Goal: Task Accomplishment & Management: Manage account settings

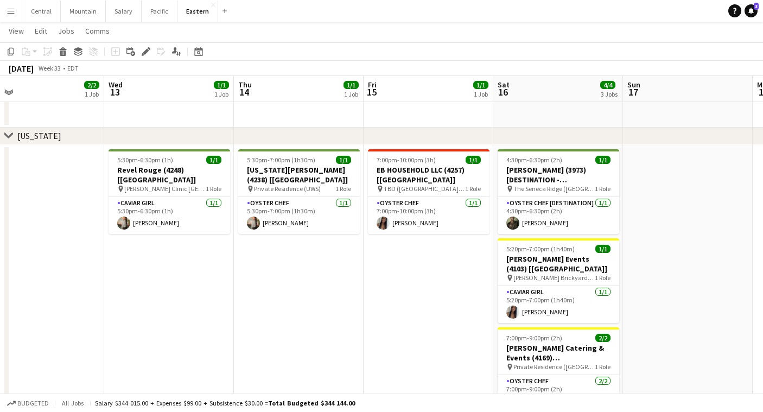
scroll to position [0, 432]
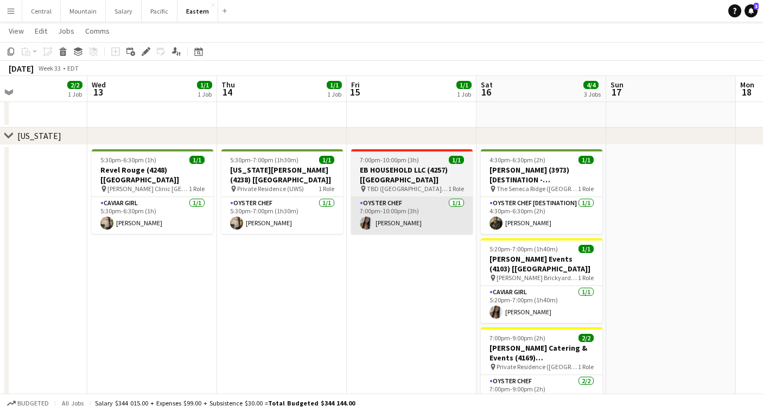
click at [424, 202] on app-card-role "Oyster Chef [DATE] 7:00pm-10:00pm (3h) [PERSON_NAME]" at bounding box center [412, 215] width 122 height 37
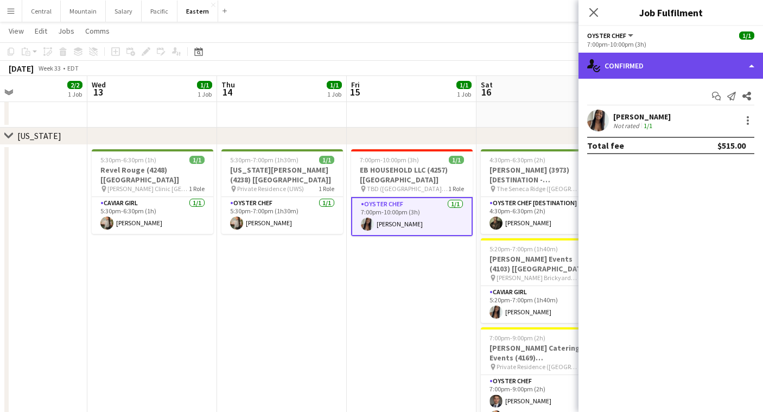
click at [654, 66] on div "single-neutral-actions-check-2 Confirmed" at bounding box center [671, 66] width 185 height 26
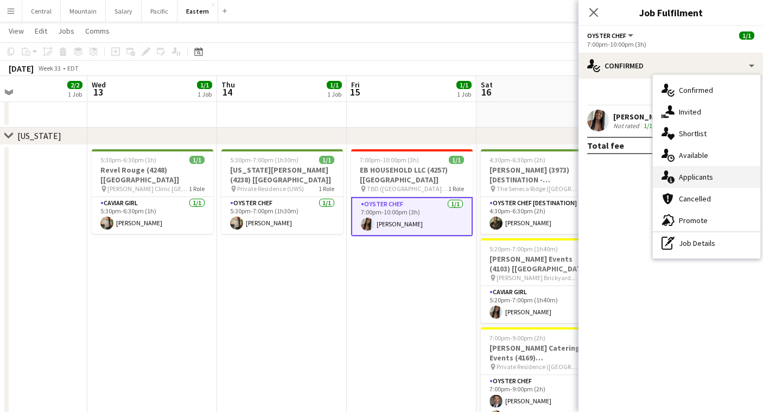
click at [690, 171] on div "single-neutral-actions-information Applicants" at bounding box center [707, 177] width 108 height 22
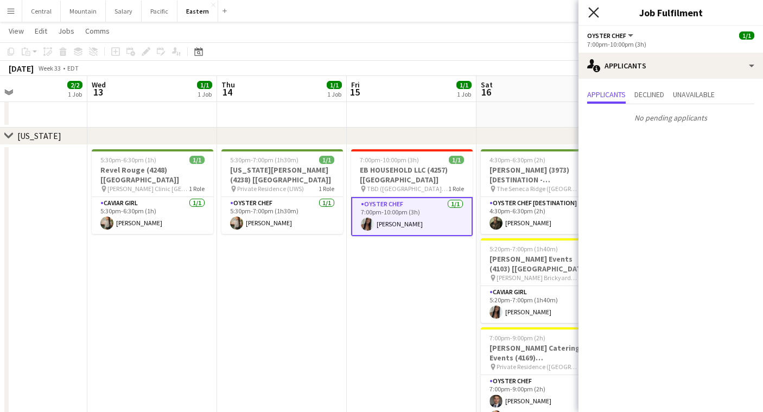
click at [592, 11] on icon at bounding box center [594, 12] width 10 height 10
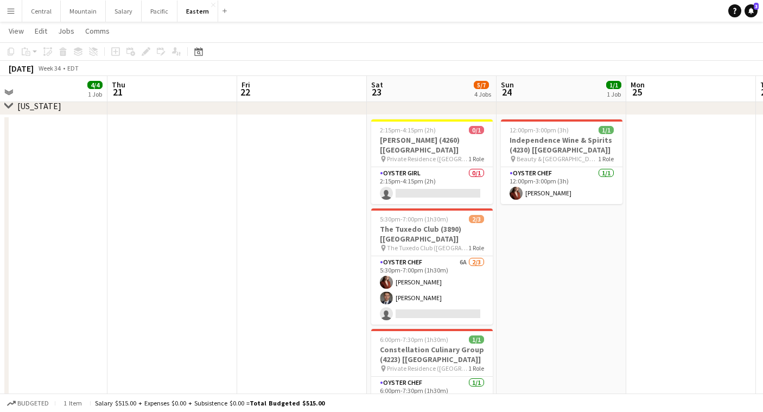
scroll to position [0, 429]
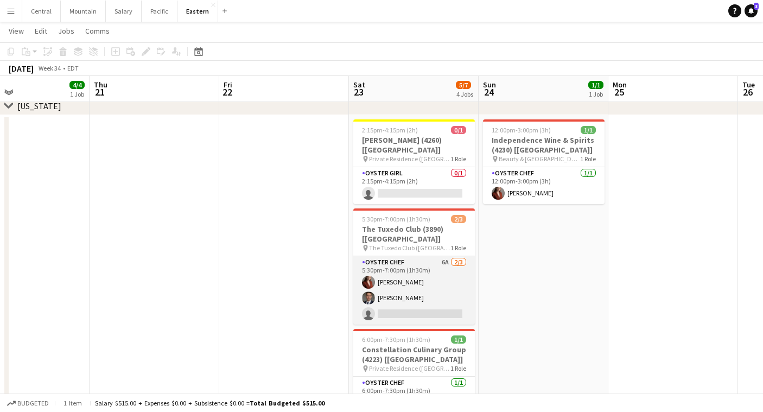
click at [413, 256] on app-card-role "Oyster Chef 6A [DATE] 5:30pm-7:00pm (1h30m) [PERSON_NAME] Artych [PERSON_NAME] …" at bounding box center [414, 290] width 122 height 68
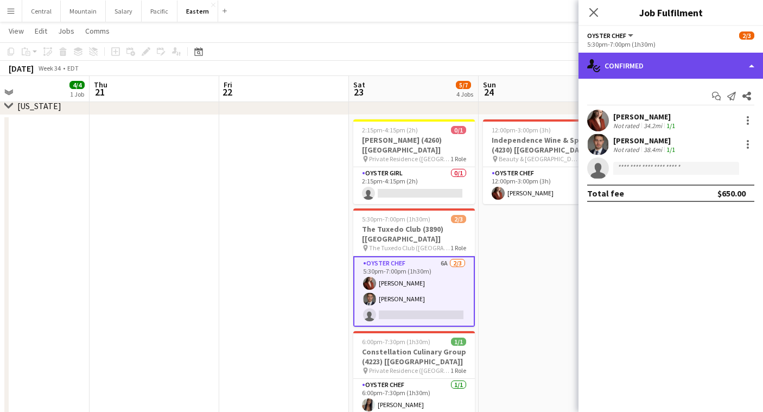
click at [648, 64] on div "single-neutral-actions-check-2 Confirmed" at bounding box center [671, 66] width 185 height 26
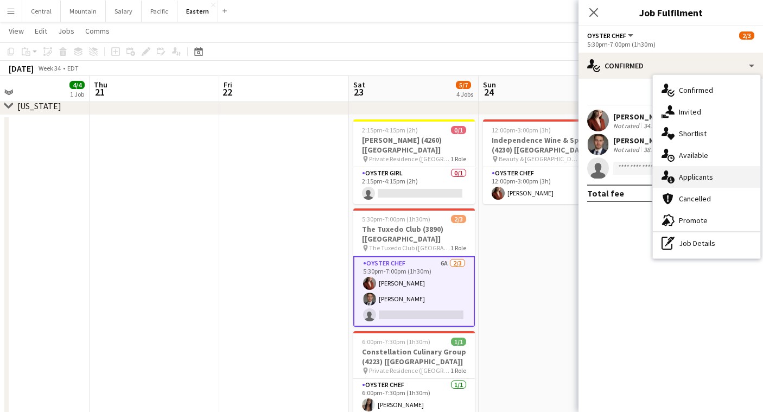
click at [704, 172] on div "single-neutral-actions-information Applicants" at bounding box center [707, 177] width 108 height 22
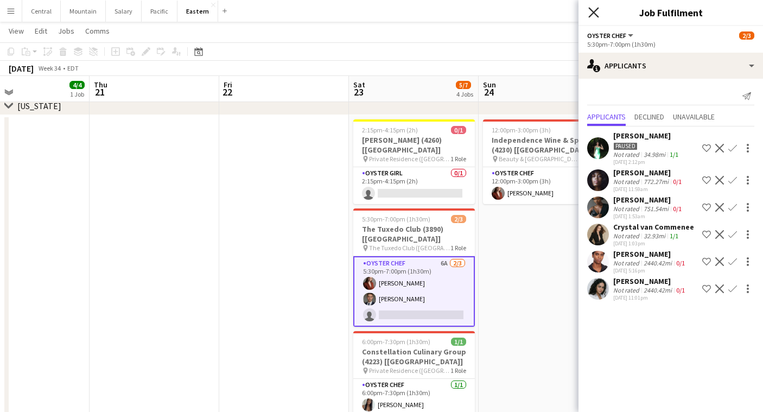
click at [591, 12] on icon "Close pop-in" at bounding box center [594, 12] width 10 height 10
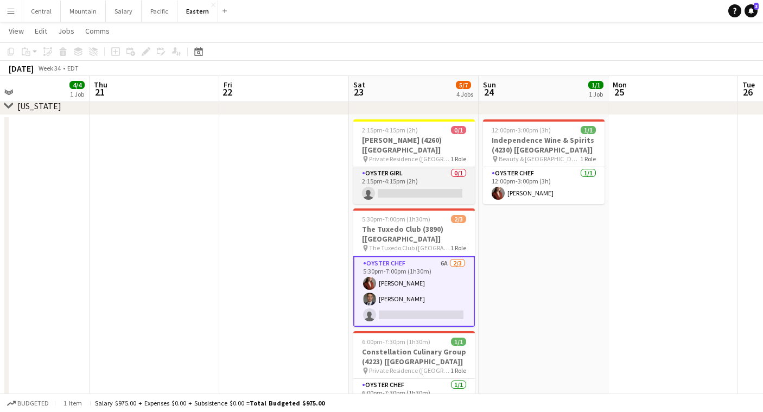
click at [444, 180] on app-card-role "Oyster Girl [DEMOGRAPHIC_DATA]/1 2:15pm-4:15pm (2h) single-neutral-actions" at bounding box center [414, 185] width 122 height 37
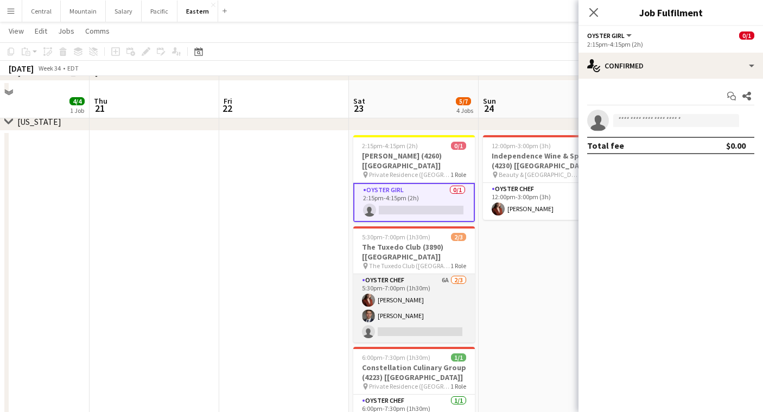
scroll to position [314, 0]
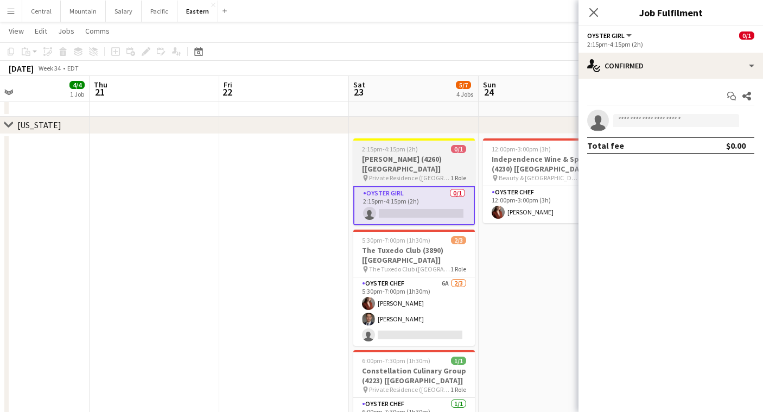
click at [406, 148] on span "2:15pm-4:15pm (2h)" at bounding box center [390, 149] width 56 height 8
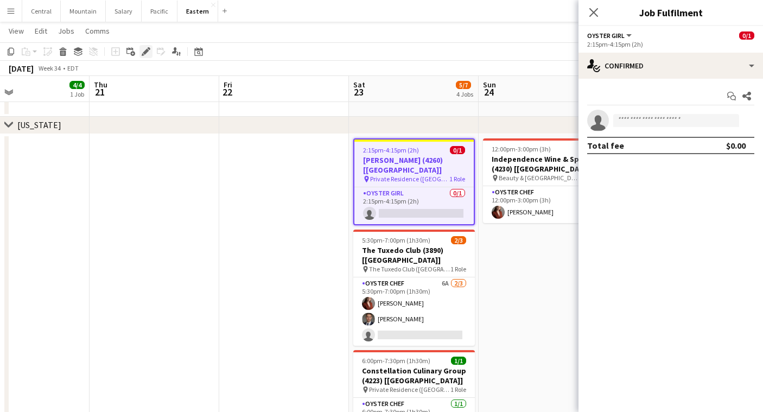
click at [143, 47] on div "Edit" at bounding box center [146, 51] width 13 height 13
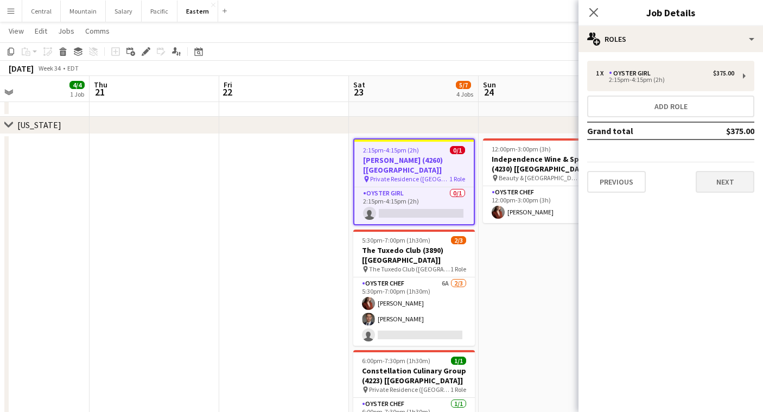
click at [715, 180] on button "Next" at bounding box center [725, 182] width 59 height 22
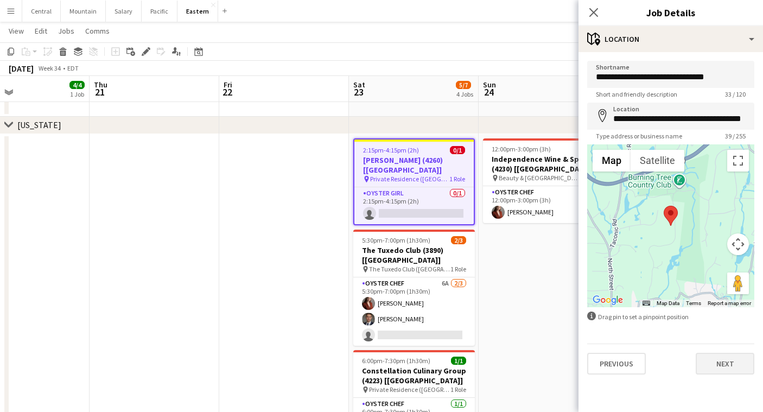
click at [726, 362] on button "Next" at bounding box center [725, 364] width 59 height 22
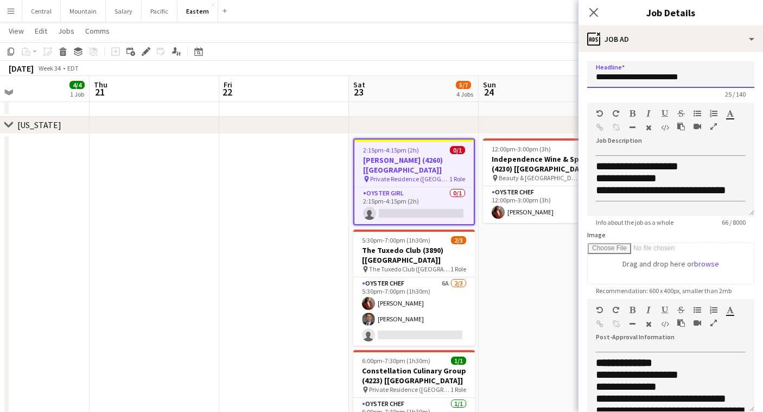
drag, startPoint x: 700, startPoint y: 73, endPoint x: 564, endPoint y: 74, distance: 136.8
click at [564, 74] on body "Menu Boards Boards Boards All jobs Status Workforce Workforce My Workforce Recr…" at bounding box center [381, 250] width 763 height 1128
click at [595, 11] on icon at bounding box center [594, 12] width 10 height 10
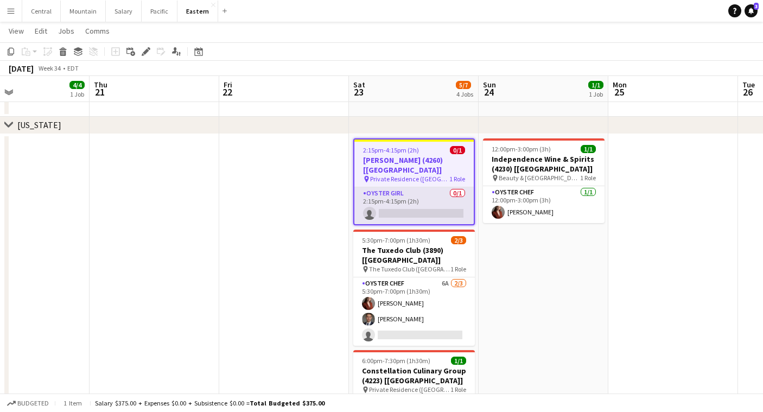
click at [412, 206] on app-card-role "Oyster Girl [DEMOGRAPHIC_DATA]/1 2:15pm-4:15pm (2h) single-neutral-actions" at bounding box center [414, 205] width 119 height 37
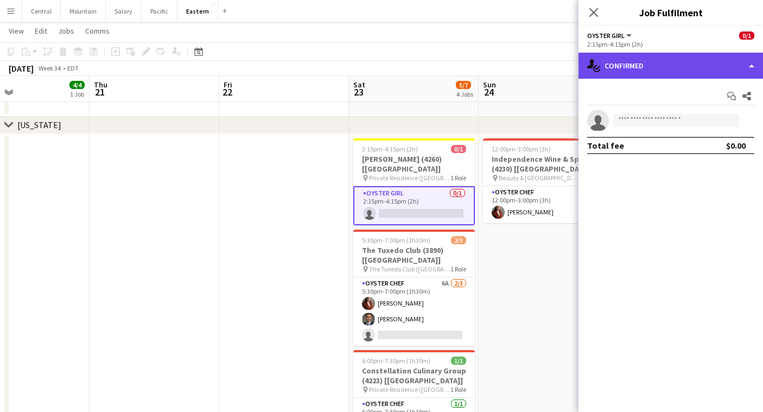
click at [659, 65] on div "single-neutral-actions-check-2 Confirmed" at bounding box center [671, 66] width 185 height 26
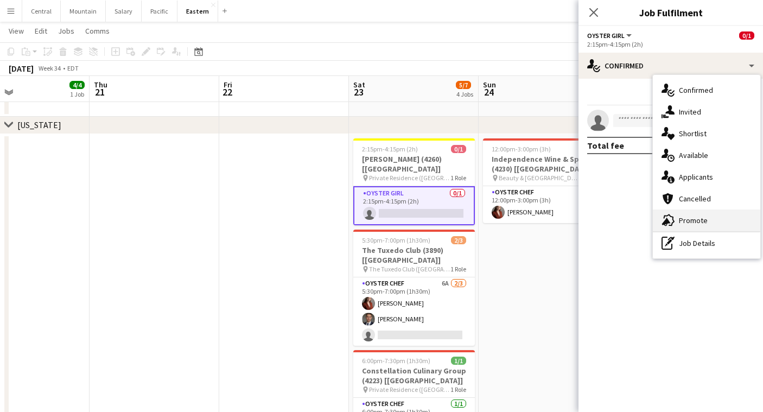
click at [685, 220] on div "advertising-megaphone Promote" at bounding box center [707, 221] width 108 height 22
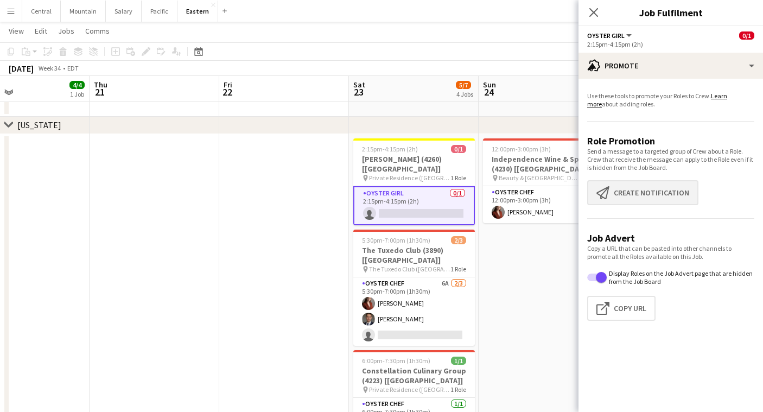
click at [654, 195] on button "Create notification Create notification" at bounding box center [643, 192] width 111 height 25
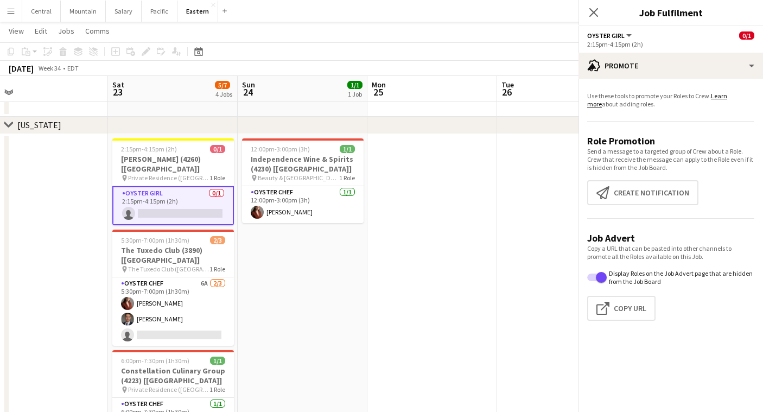
scroll to position [0, 318]
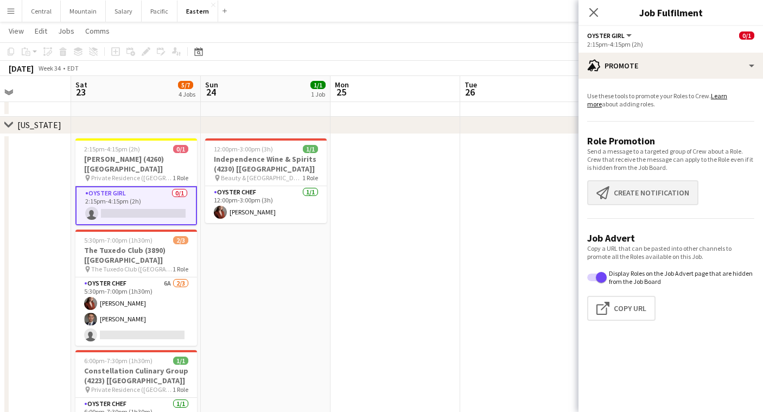
click at [629, 185] on button "Create notification Create notification" at bounding box center [643, 192] width 111 height 25
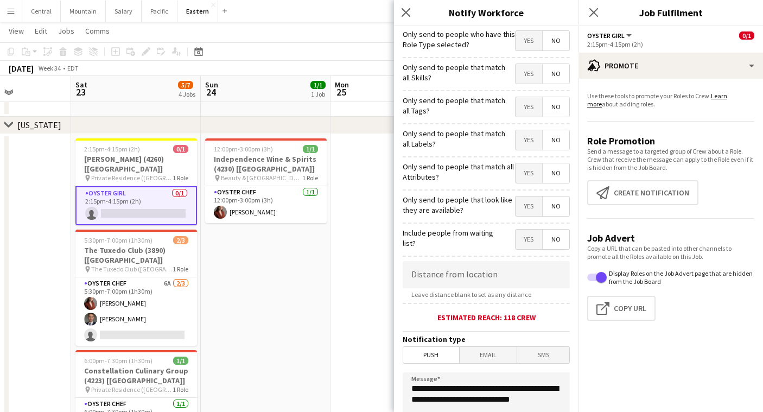
click at [522, 105] on span "Yes" at bounding box center [529, 107] width 27 height 20
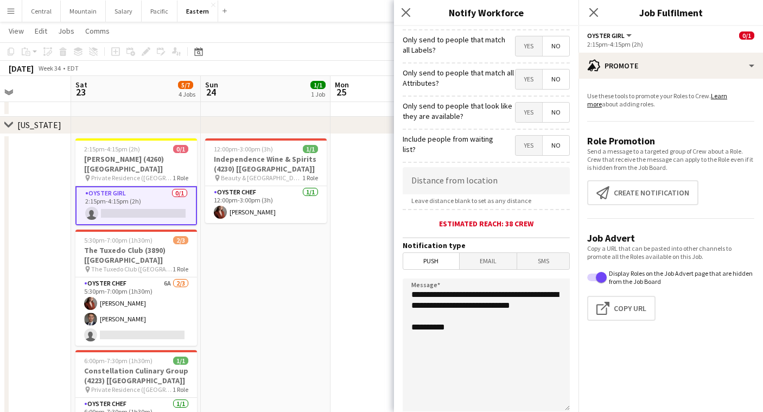
scroll to position [96, 0]
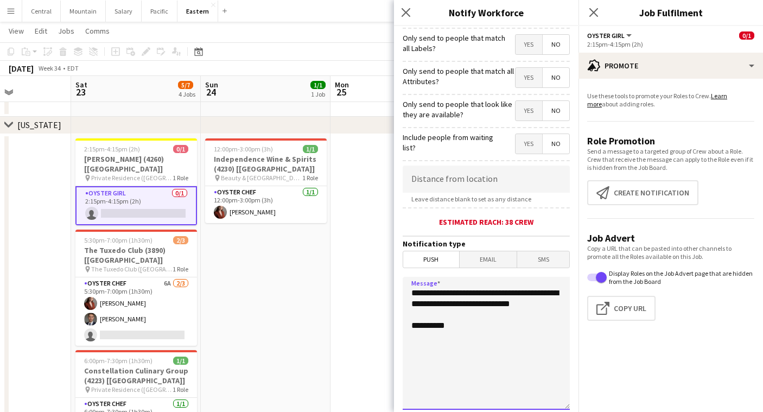
drag, startPoint x: 462, startPoint y: 317, endPoint x: 408, endPoint y: 279, distance: 65.5
click at [408, 279] on textarea "**********" at bounding box center [486, 343] width 167 height 133
paste textarea "**********"
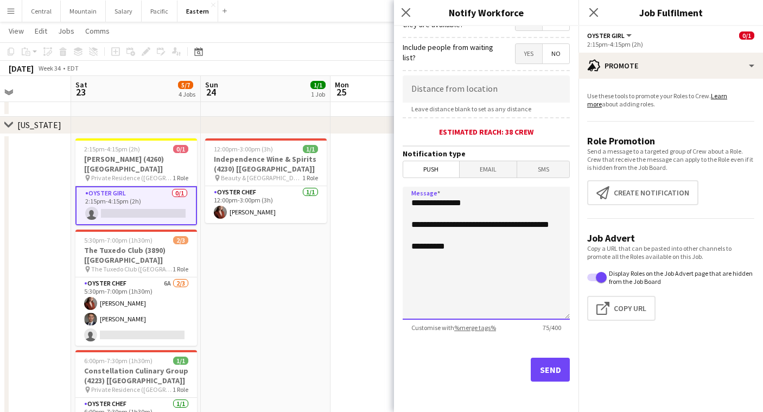
scroll to position [186, 0]
type textarea "**********"
click at [542, 370] on button "Send" at bounding box center [550, 370] width 39 height 24
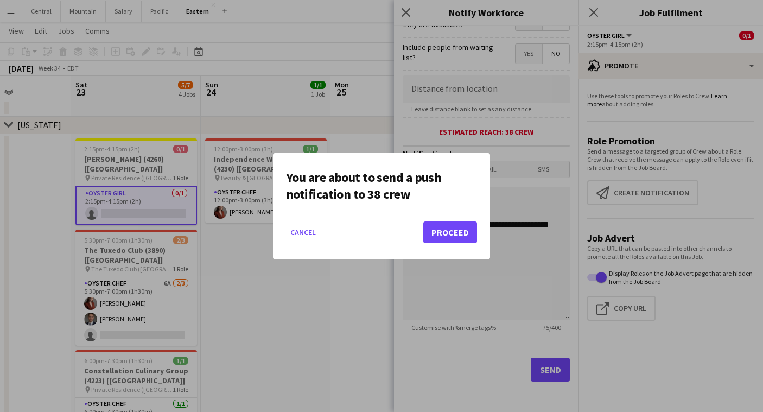
click at [457, 233] on button "Proceed" at bounding box center [451, 233] width 54 height 22
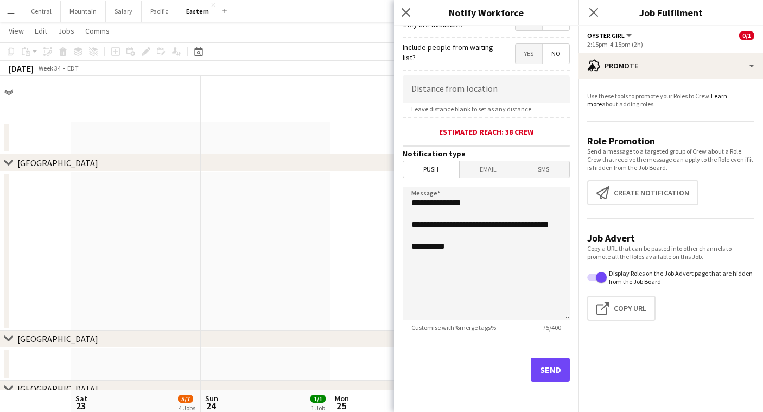
scroll to position [314, 0]
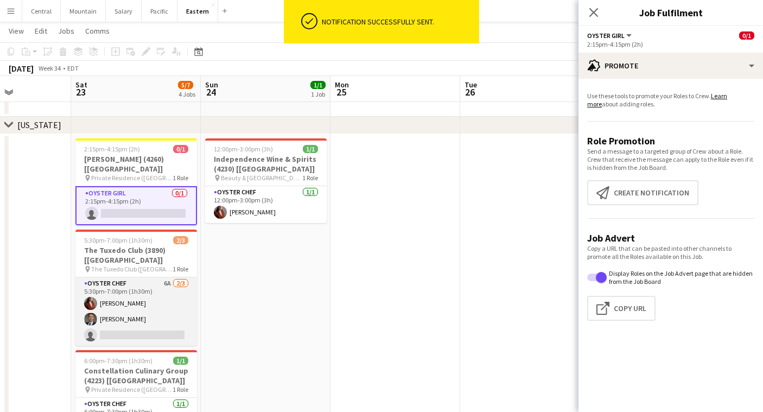
click at [132, 289] on app-card-role "Oyster Chef 6A [DATE] 5:30pm-7:00pm (1h30m) [PERSON_NAME] Artych [PERSON_NAME] …" at bounding box center [136, 311] width 122 height 68
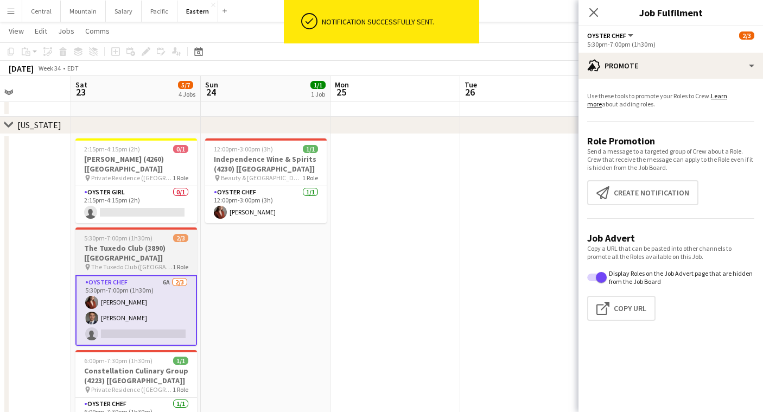
click at [134, 243] on h3 "The Tuxedo Club (3890) [[GEOGRAPHIC_DATA]]" at bounding box center [136, 253] width 122 height 20
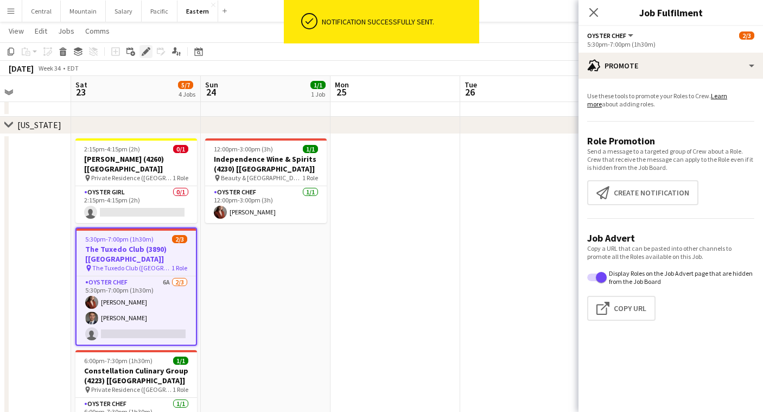
click at [147, 50] on icon at bounding box center [146, 52] width 6 height 6
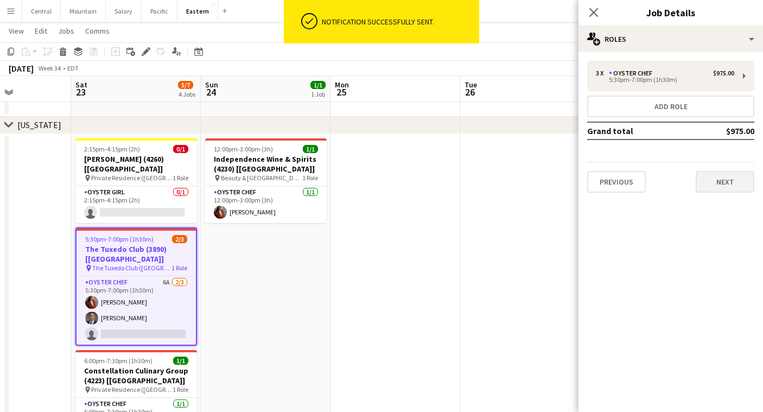
click at [713, 180] on button "Next" at bounding box center [725, 182] width 59 height 22
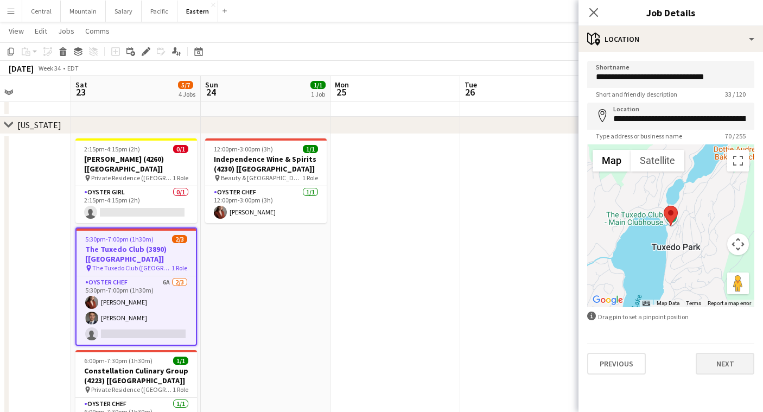
click at [730, 361] on button "Next" at bounding box center [725, 364] width 59 height 22
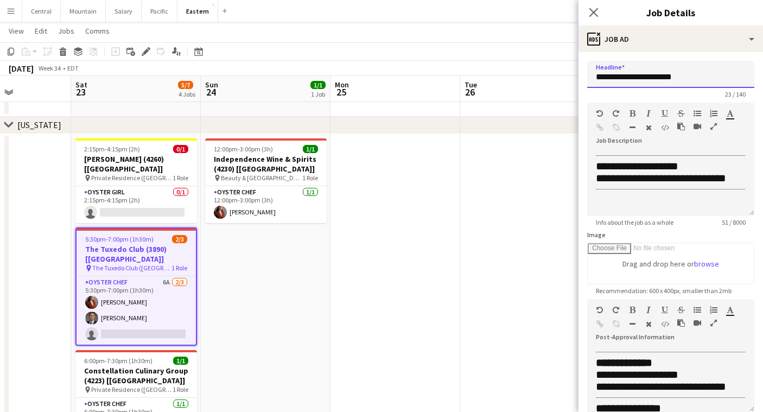
drag, startPoint x: 696, startPoint y: 81, endPoint x: 566, endPoint y: 81, distance: 129.8
click at [566, 81] on body "Menu Boards Boards Boards All jobs Status Workforce Workforce My Workforce Recr…" at bounding box center [381, 250] width 763 height 1128
click at [599, 12] on icon "Close pop-in" at bounding box center [594, 12] width 10 height 10
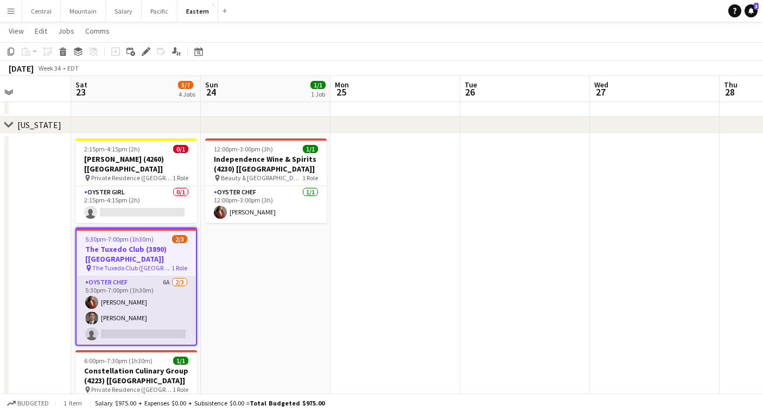
click at [160, 303] on app-card-role "Oyster Chef 6A [DATE] 5:30pm-7:00pm (1h30m) [PERSON_NAME] Artych [PERSON_NAME] …" at bounding box center [136, 310] width 119 height 68
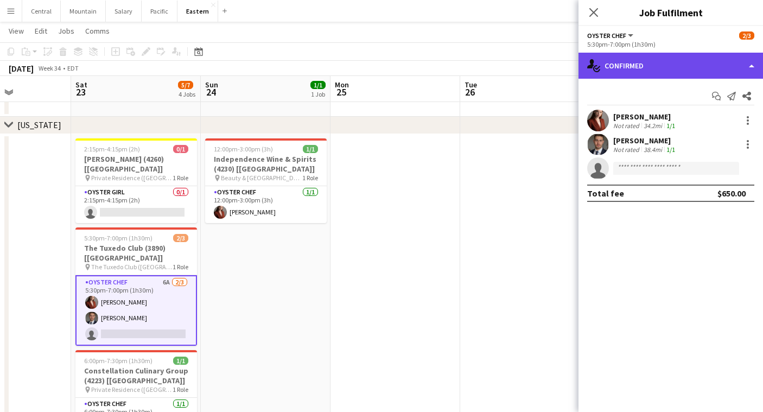
click at [616, 58] on div "single-neutral-actions-check-2 Confirmed" at bounding box center [671, 66] width 185 height 26
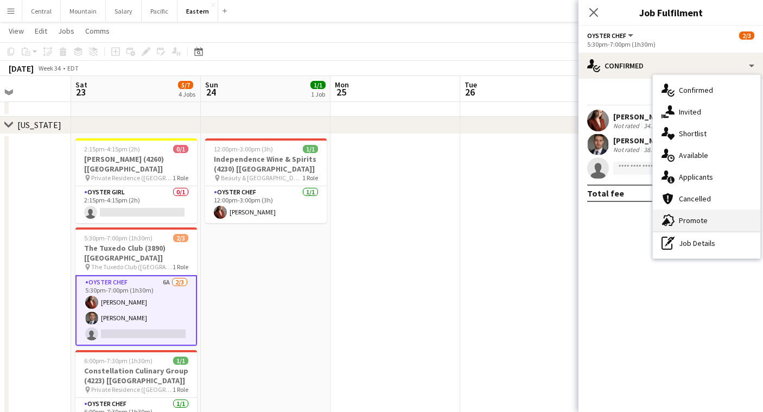
click at [679, 225] on div "advertising-megaphone Promote" at bounding box center [707, 221] width 108 height 22
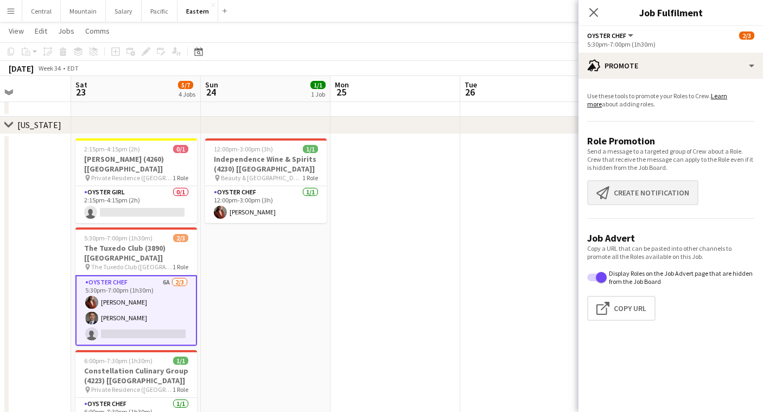
click at [661, 199] on button "Create notification Create notification" at bounding box center [643, 192] width 111 height 25
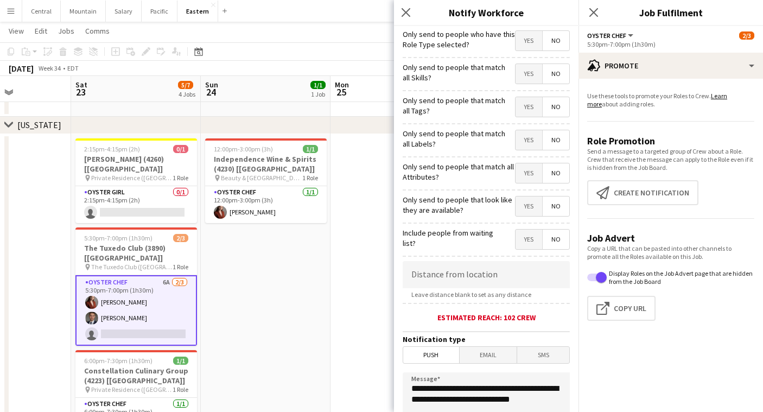
click at [527, 105] on span "Yes" at bounding box center [529, 107] width 27 height 20
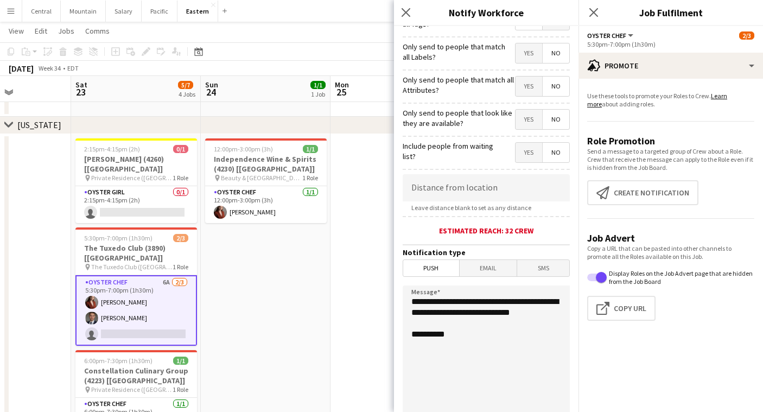
scroll to position [87, 0]
drag, startPoint x: 465, startPoint y: 324, endPoint x: 371, endPoint y: 296, distance: 98.1
click at [371, 296] on body "Menu Boards Boards Boards All jobs Status Workforce Workforce My Workforce Recr…" at bounding box center [381, 250] width 763 height 1128
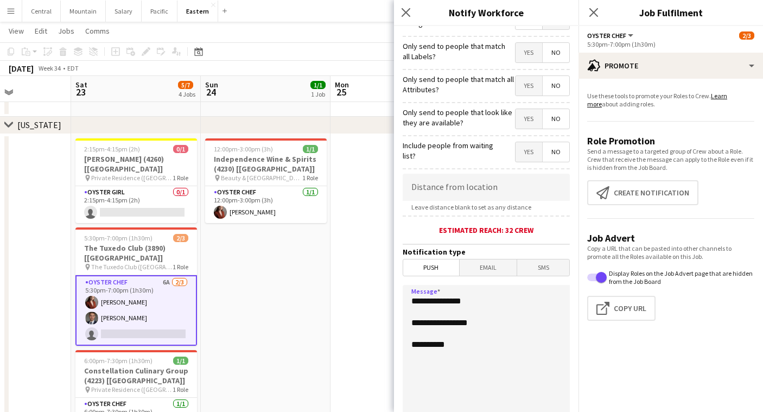
paste textarea "**********"
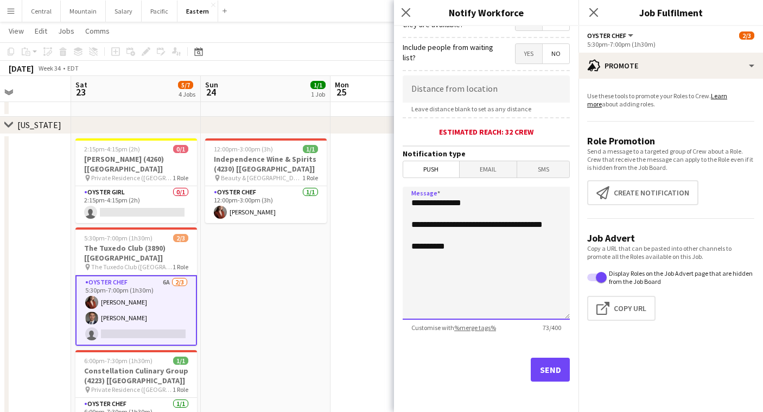
scroll to position [186, 0]
type textarea "**********"
click at [540, 373] on button "Send" at bounding box center [550, 370] width 39 height 24
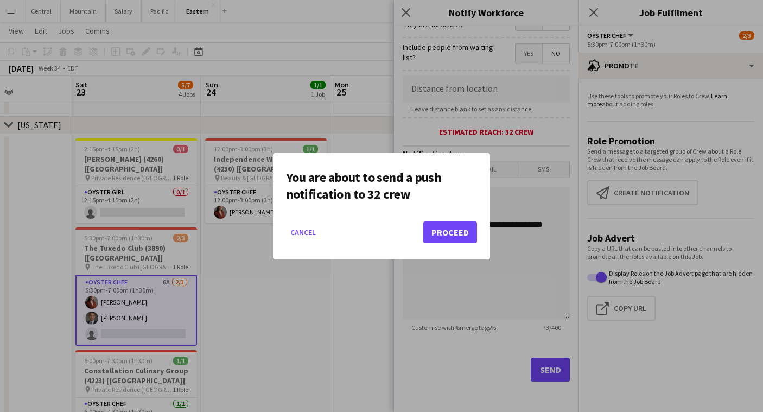
scroll to position [0, 0]
click at [448, 227] on button "Proceed" at bounding box center [451, 233] width 54 height 22
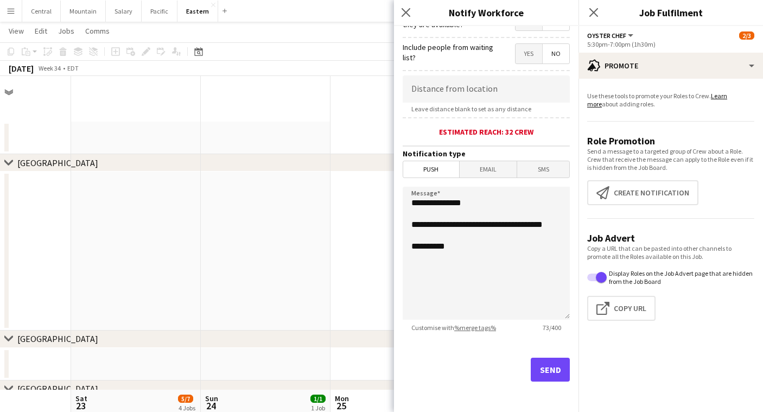
scroll to position [314, 0]
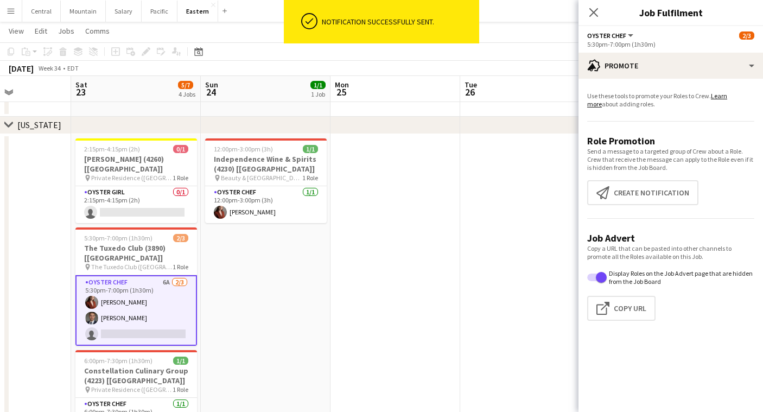
click at [601, 5] on div "Close pop-in" at bounding box center [594, 12] width 30 height 25
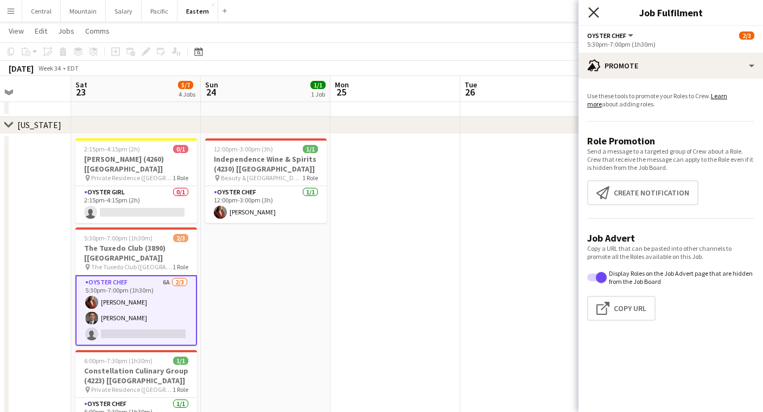
click at [595, 11] on icon at bounding box center [594, 12] width 10 height 10
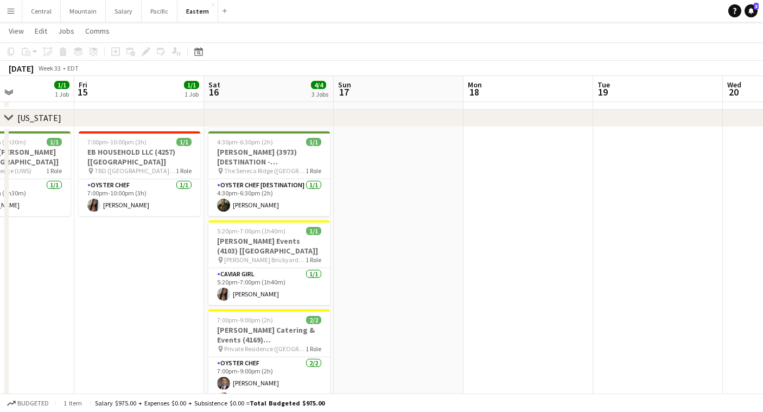
scroll to position [0, 314]
